Goal: Information Seeking & Learning: Learn about a topic

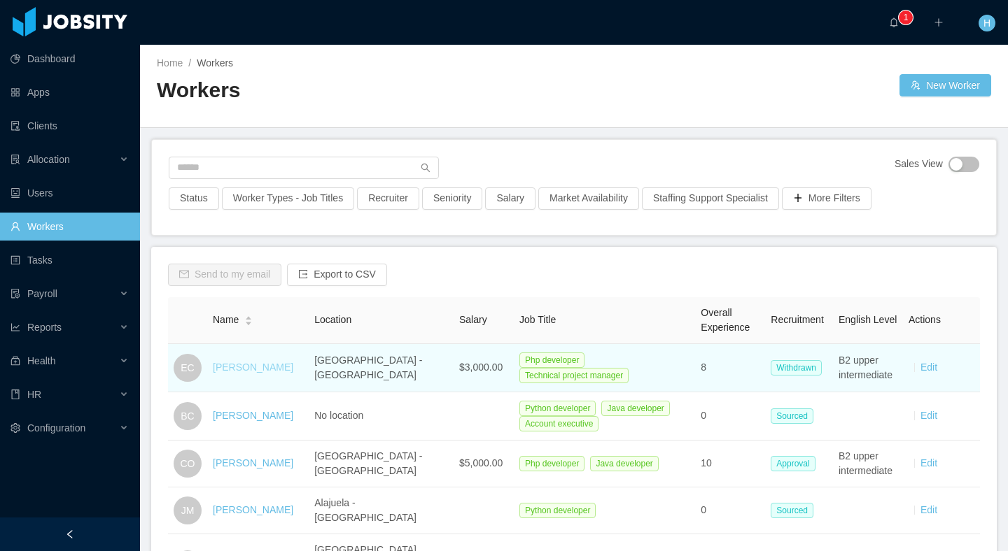
click at [228, 364] on link "[PERSON_NAME]" at bounding box center [253, 367] width 80 height 11
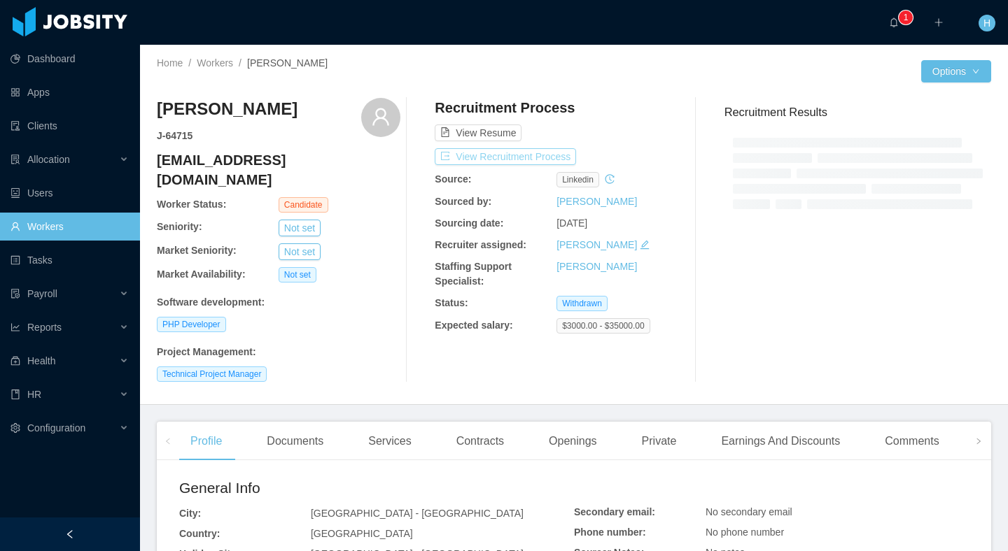
click at [493, 155] on button "View Recruitment Process" at bounding box center [505, 156] width 141 height 17
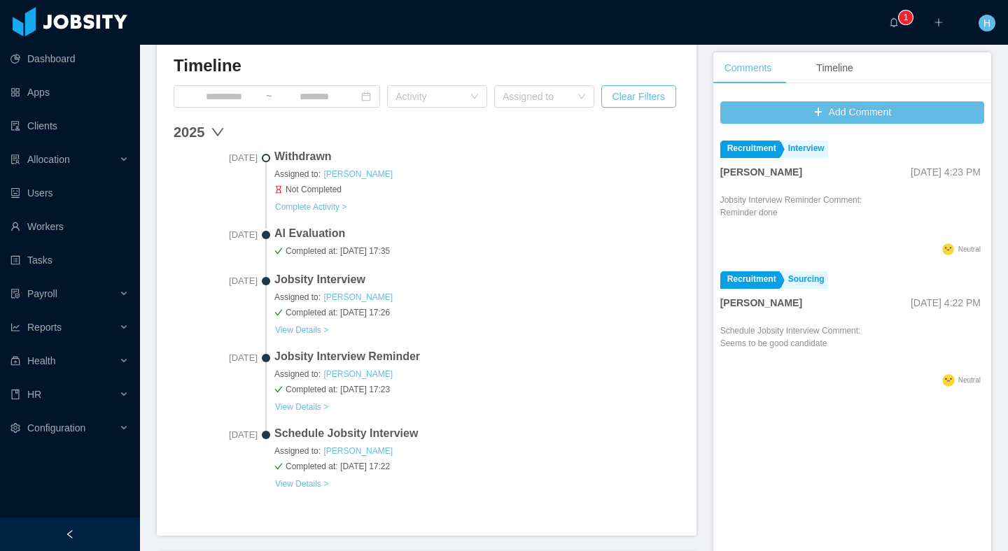
scroll to position [396, 0]
click at [305, 332] on button "View Details >" at bounding box center [301, 329] width 55 height 11
